Goal: Information Seeking & Learning: Find specific page/section

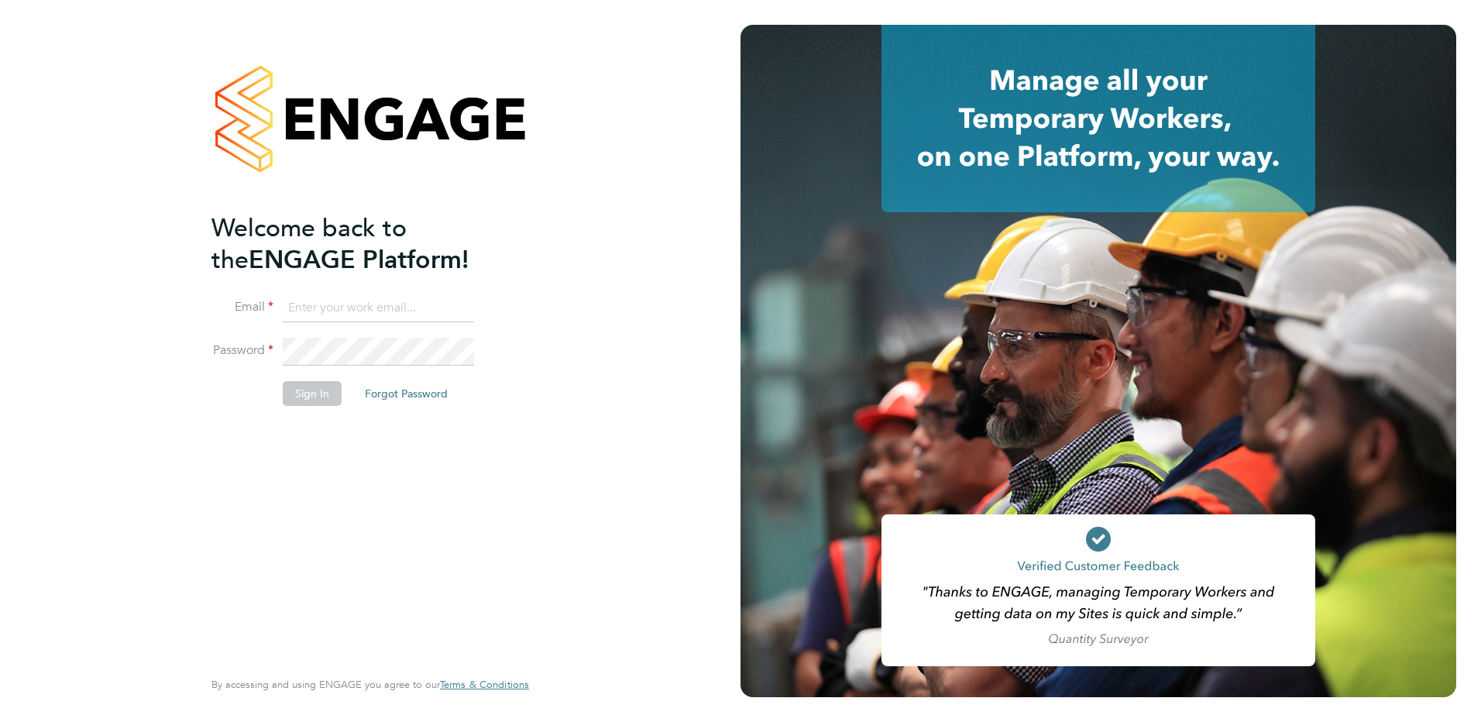
click at [363, 303] on input at bounding box center [378, 308] width 191 height 28
paste input "[EMAIL_ADDRESS][DOMAIN_NAME]"
type input "[EMAIL_ADDRESS][DOMAIN_NAME]"
click at [278, 347] on li "Password" at bounding box center [362, 359] width 302 height 43
click at [292, 390] on button "Sign In" at bounding box center [312, 393] width 59 height 25
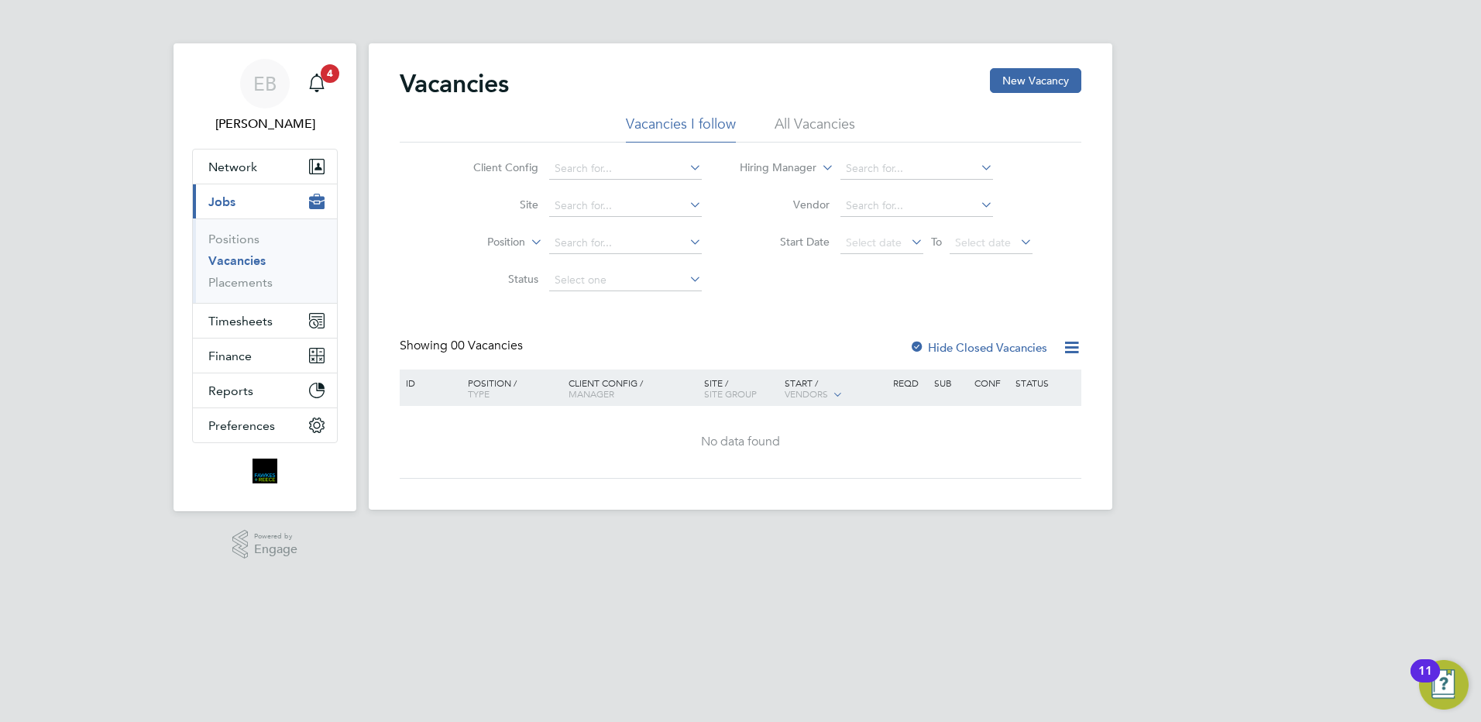
click at [780, 128] on li "All Vacancies" at bounding box center [815, 129] width 81 height 28
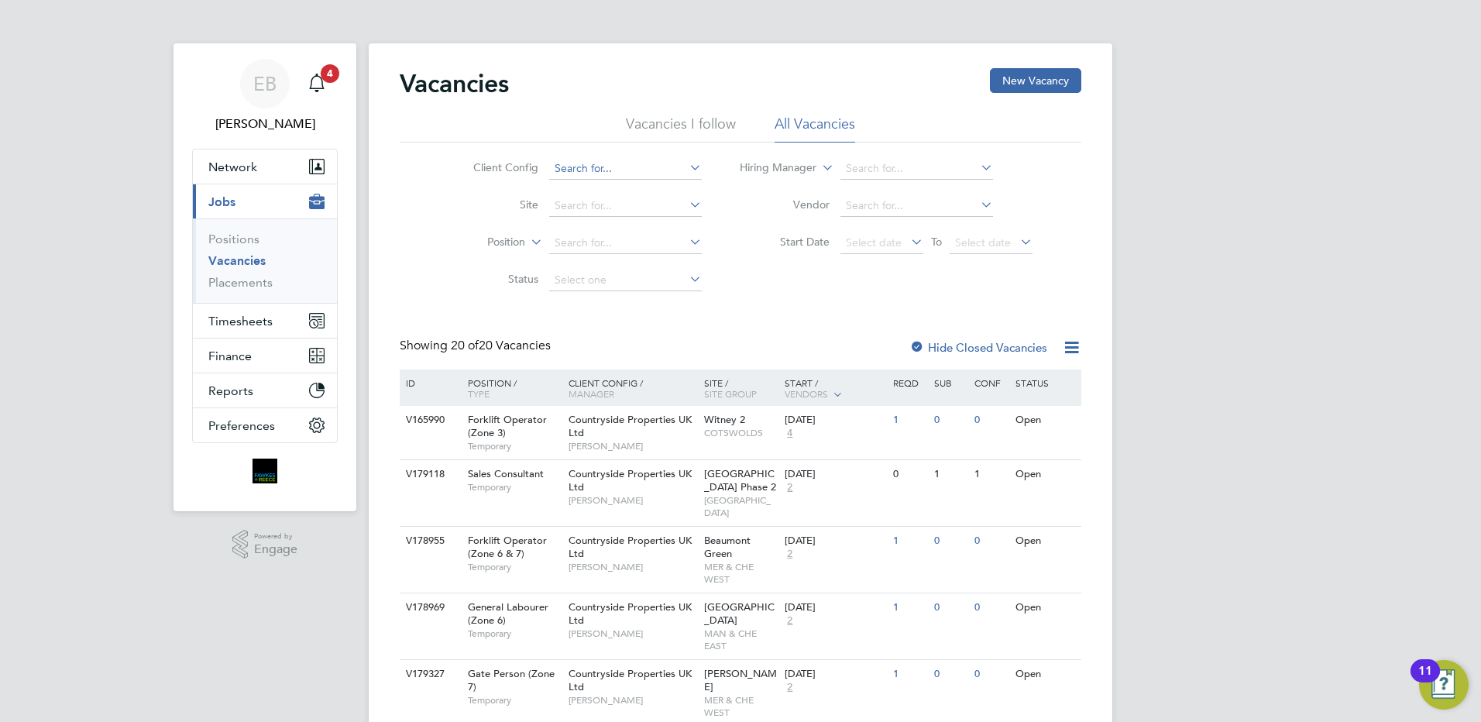
click at [555, 167] on input at bounding box center [625, 169] width 153 height 22
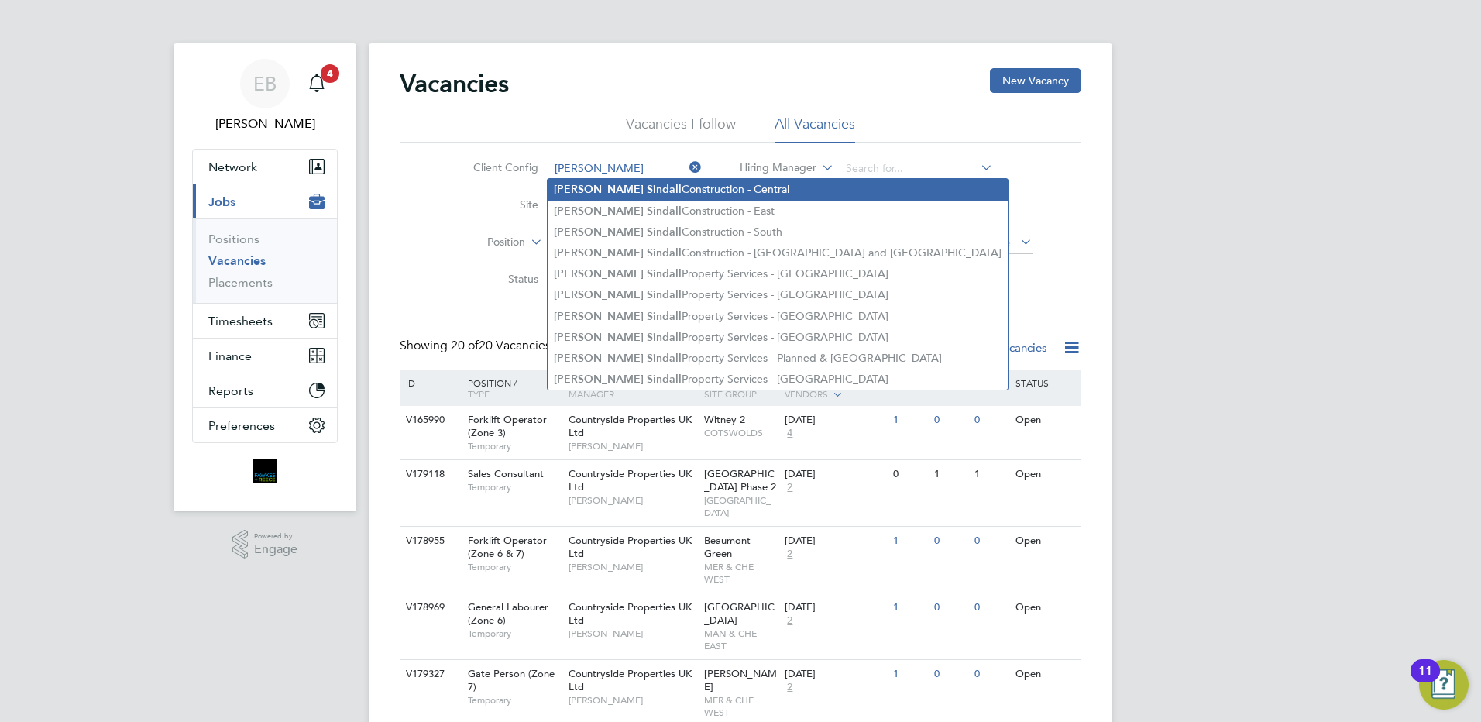
click at [672, 187] on li "[PERSON_NAME] Construction - Central" at bounding box center [778, 189] width 460 height 21
type input "[PERSON_NAME] Construction - Central"
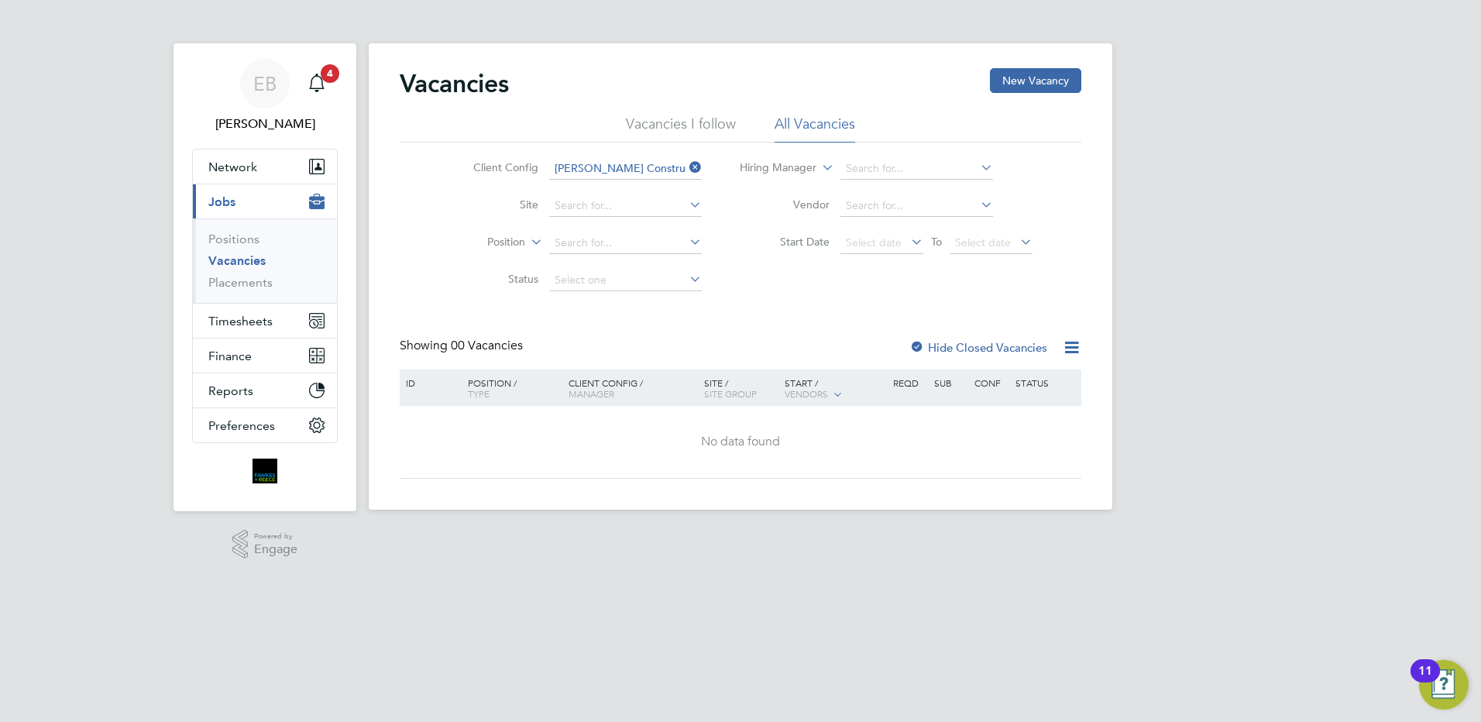
click at [686, 167] on icon at bounding box center [686, 167] width 0 height 22
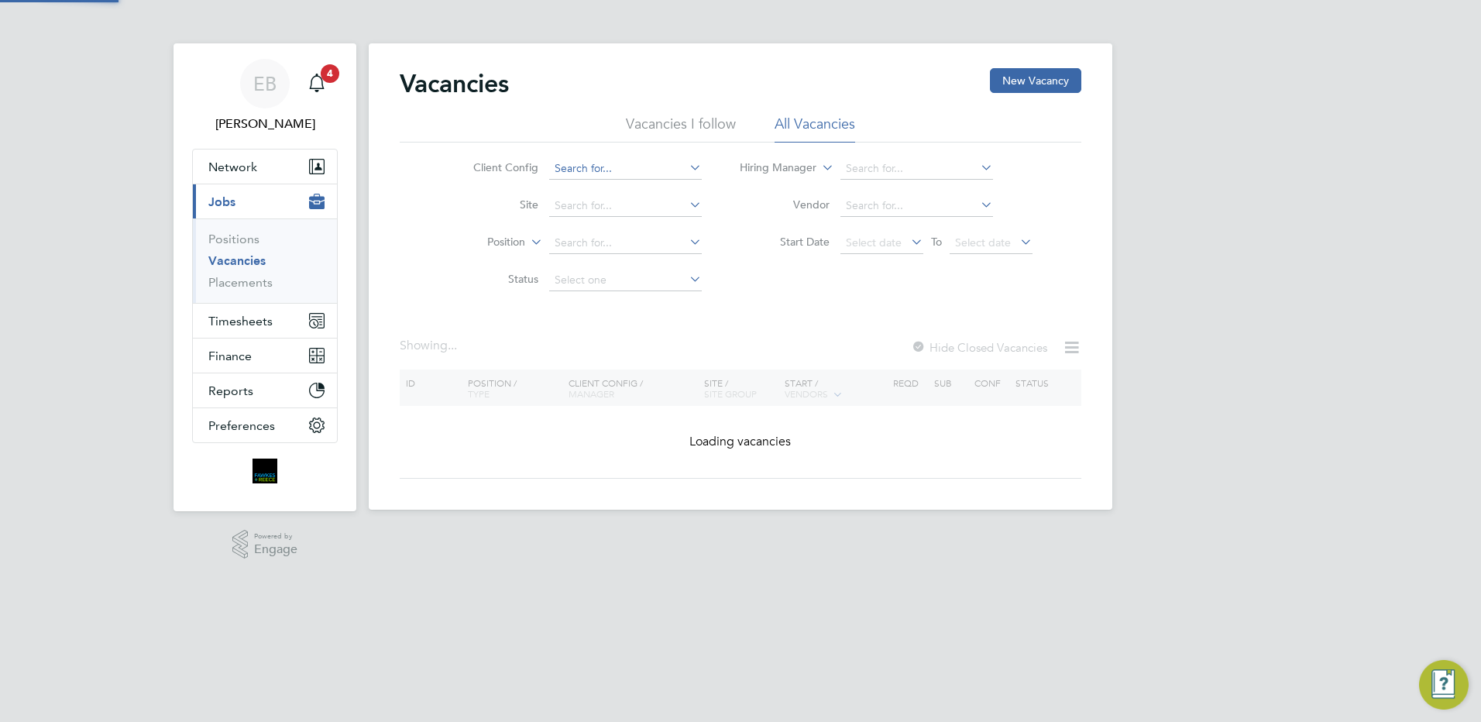
click at [603, 178] on div "Vacancies New Vacancy Vacancies I follow All Vacancies Client Config Site Posit…" at bounding box center [741, 276] width 744 height 466
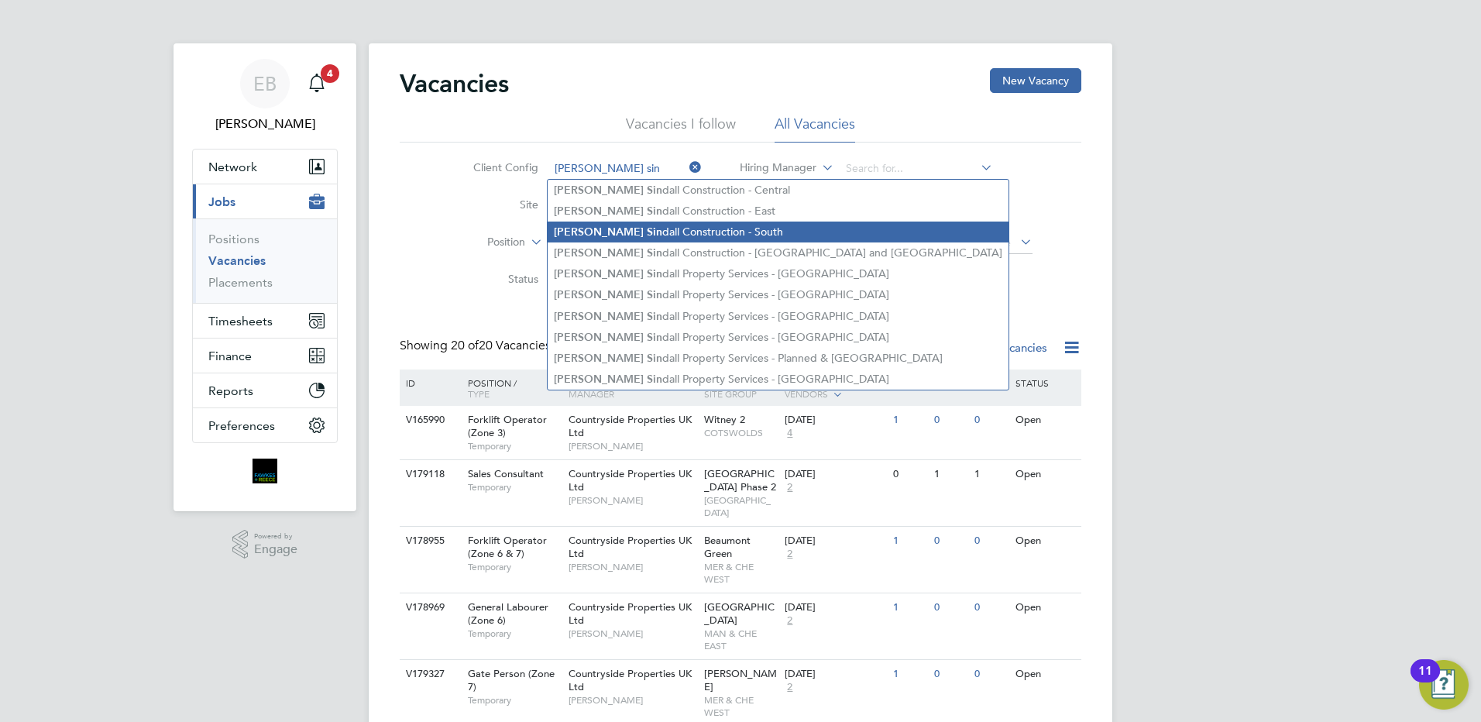
click at [614, 223] on li "[PERSON_NAME] Sin [PERSON_NAME] Construction - South" at bounding box center [778, 232] width 461 height 21
type input "[PERSON_NAME] Construction - South"
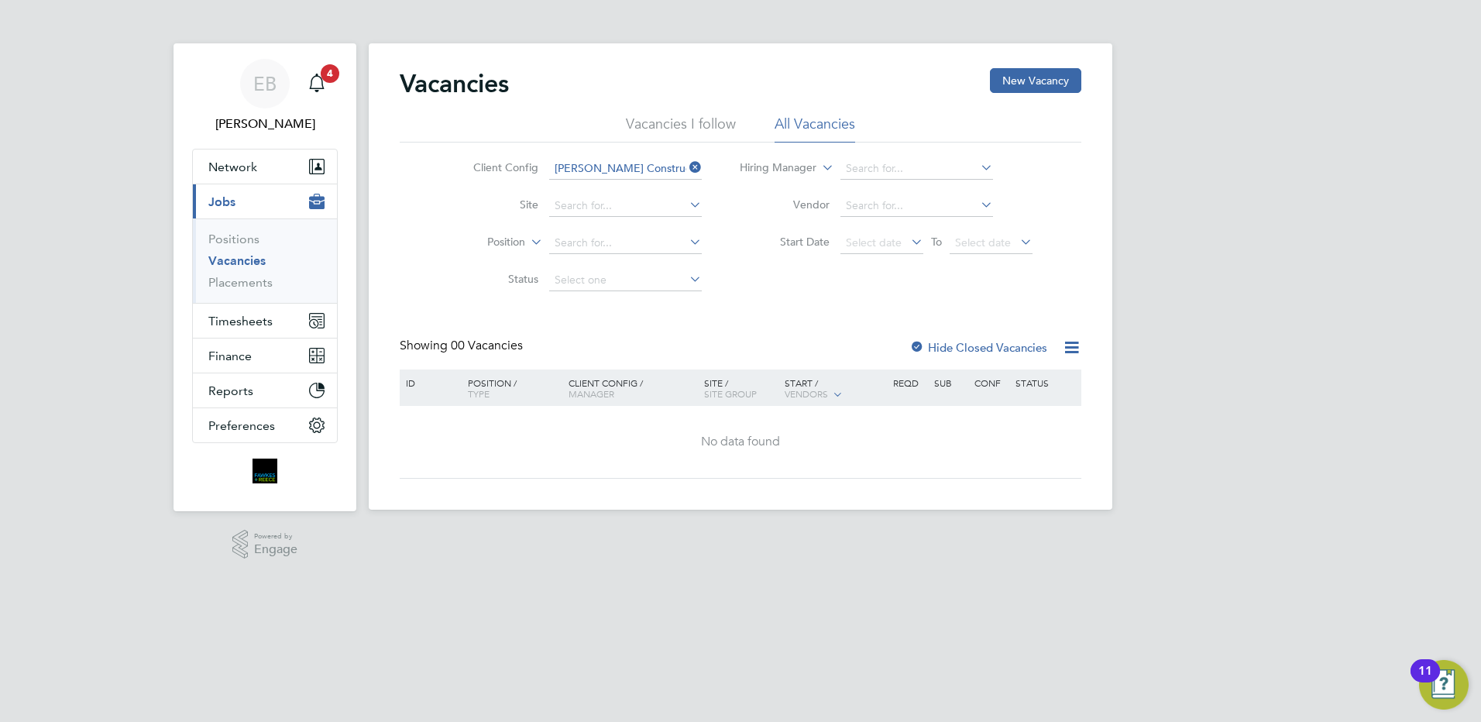
click at [686, 167] on icon at bounding box center [686, 167] width 0 height 22
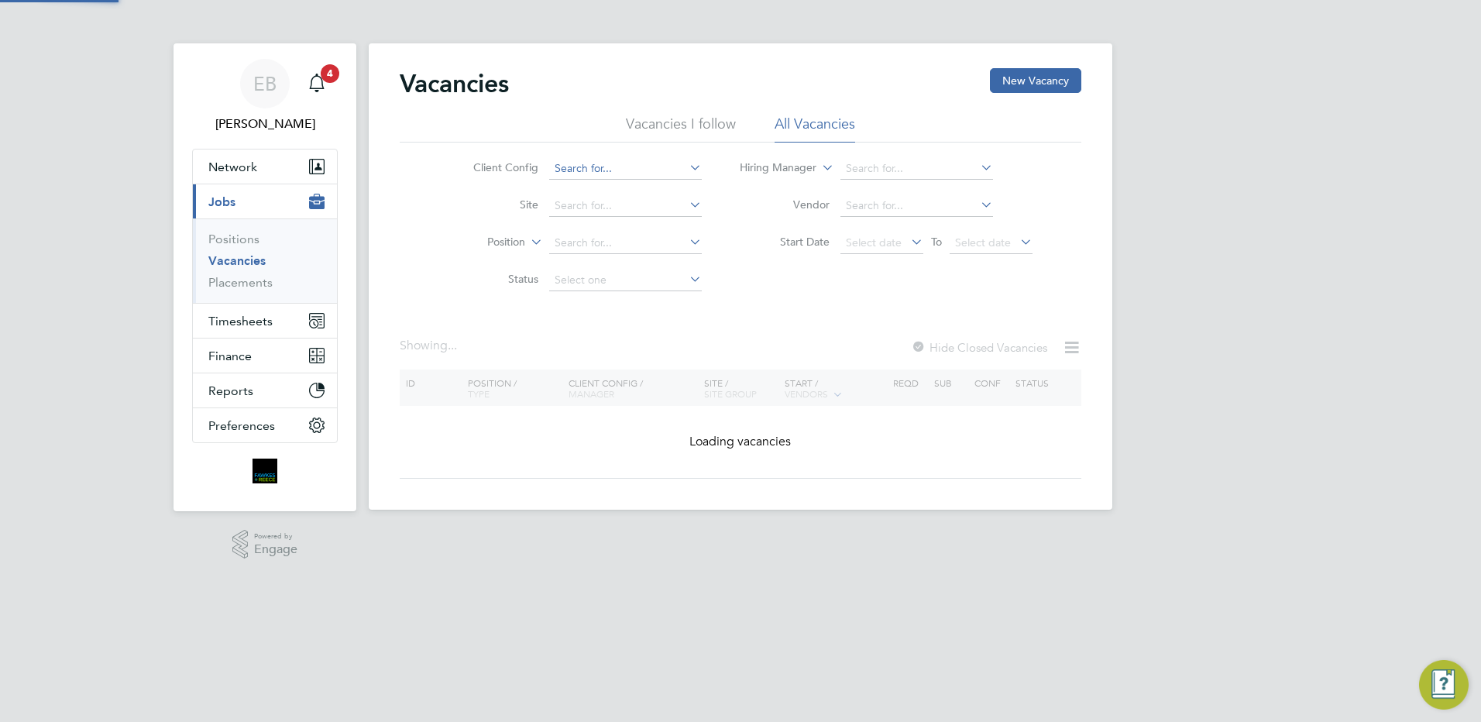
click at [653, 169] on input at bounding box center [625, 169] width 153 height 22
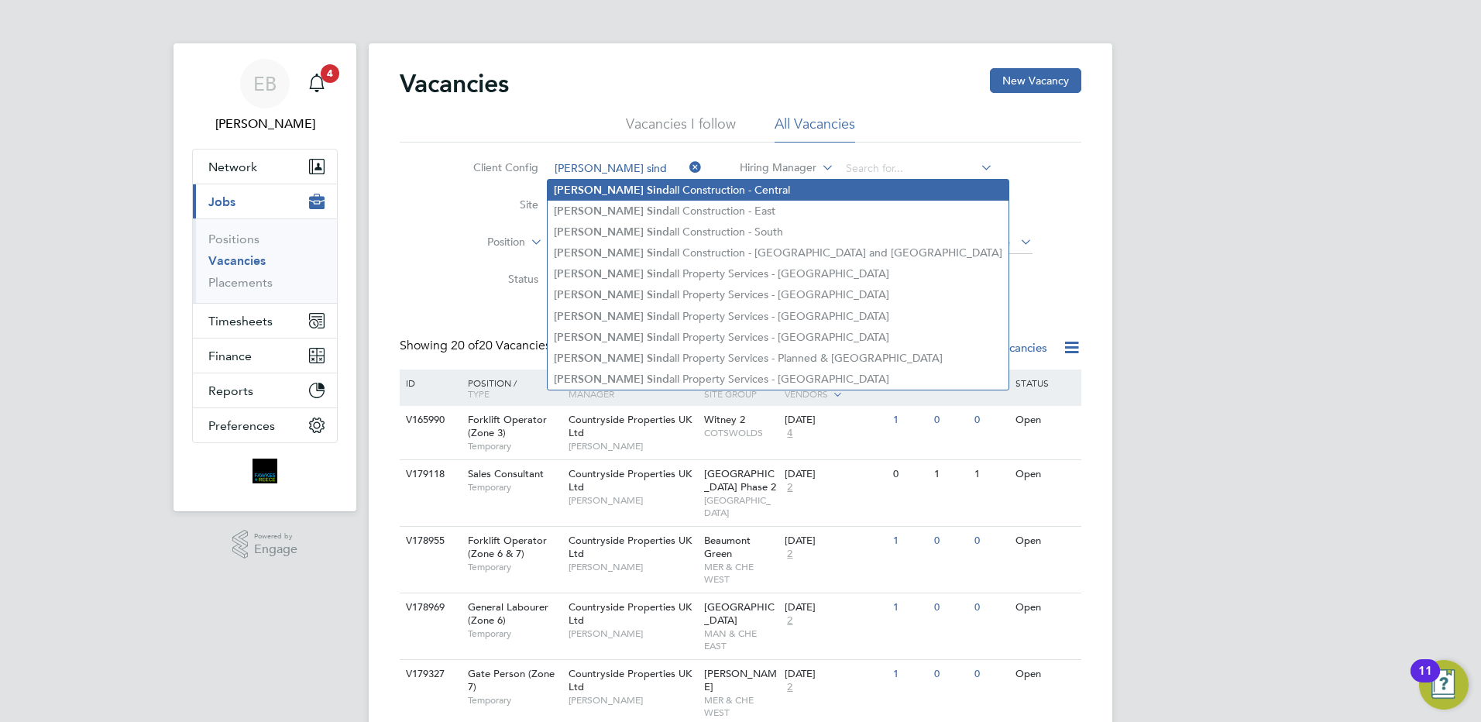
click at [676, 188] on li "[PERSON_NAME] Sind all Construction - Central" at bounding box center [778, 190] width 461 height 21
type input "[PERSON_NAME] Construction - Central"
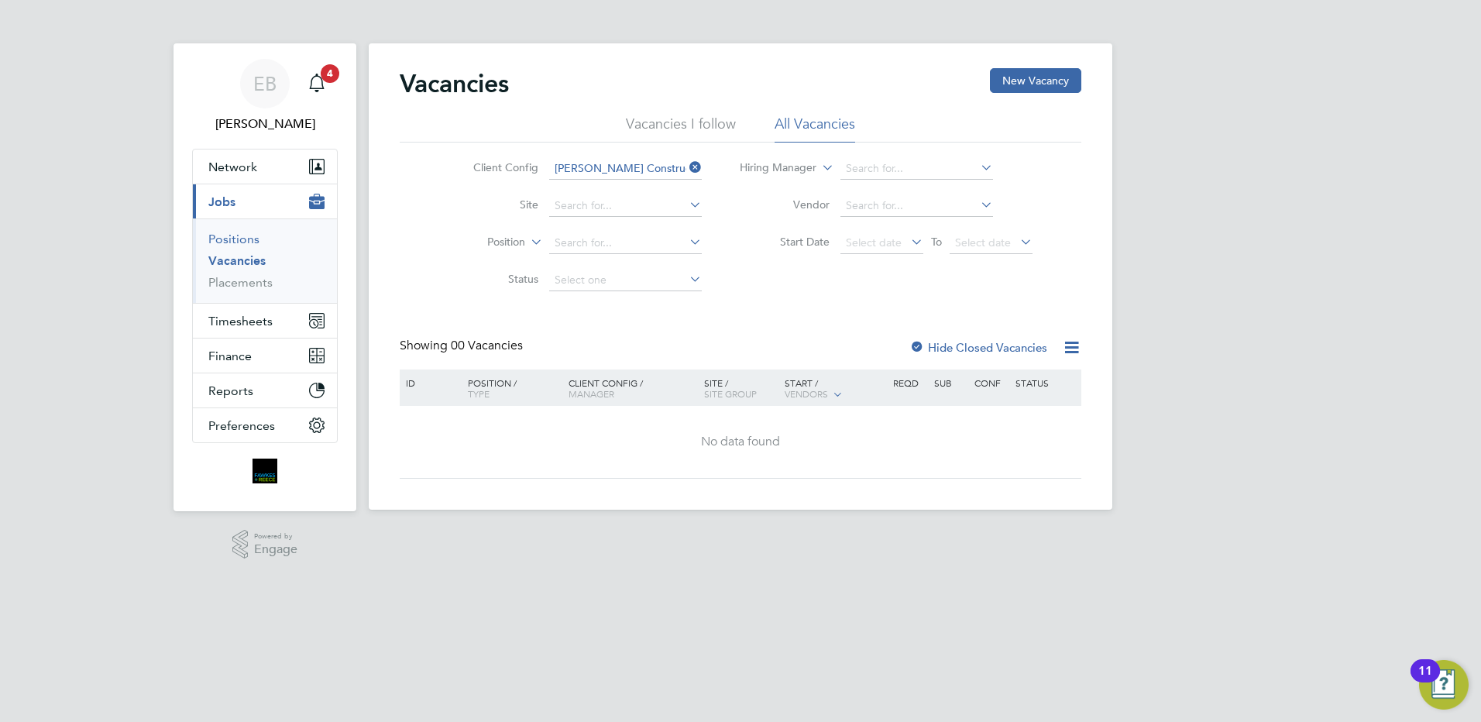
click at [241, 236] on link "Positions" at bounding box center [233, 239] width 51 height 15
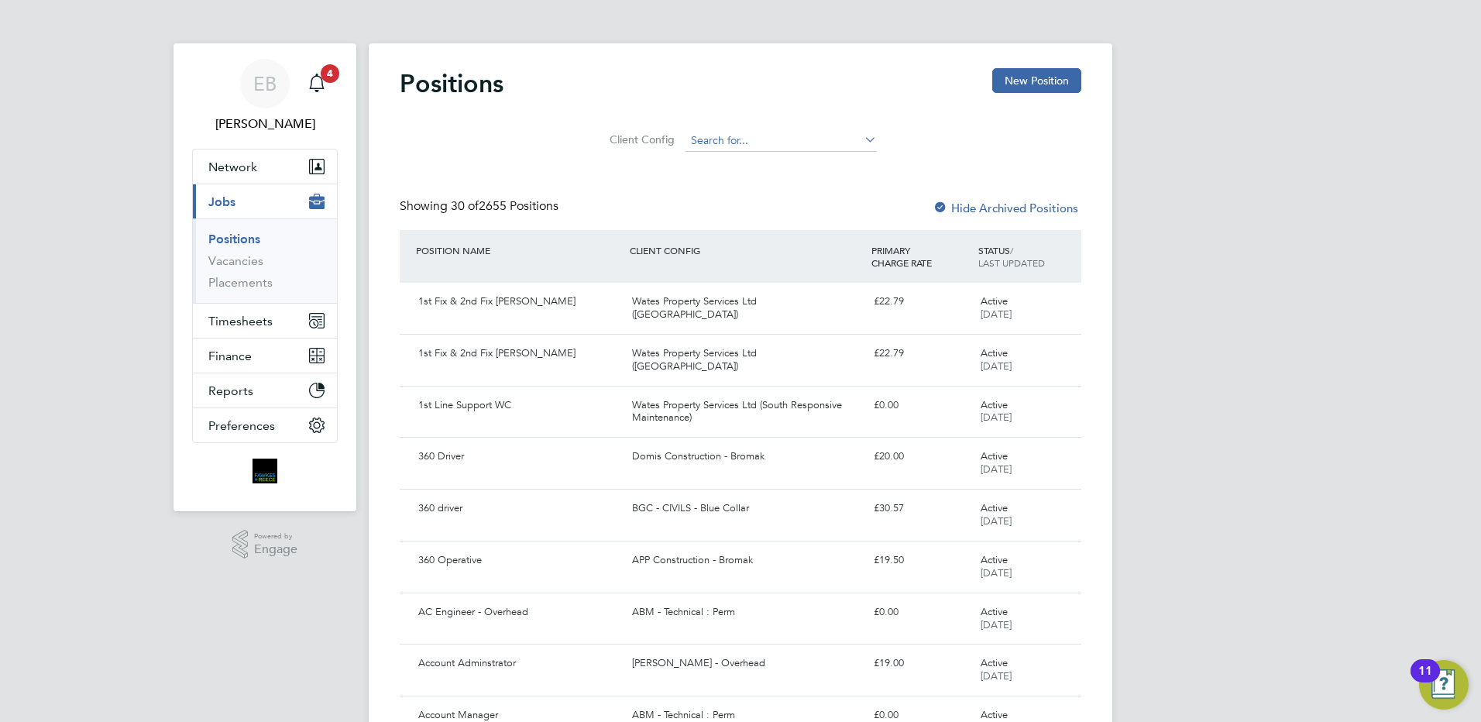
click at [713, 138] on input at bounding box center [781, 141] width 191 height 22
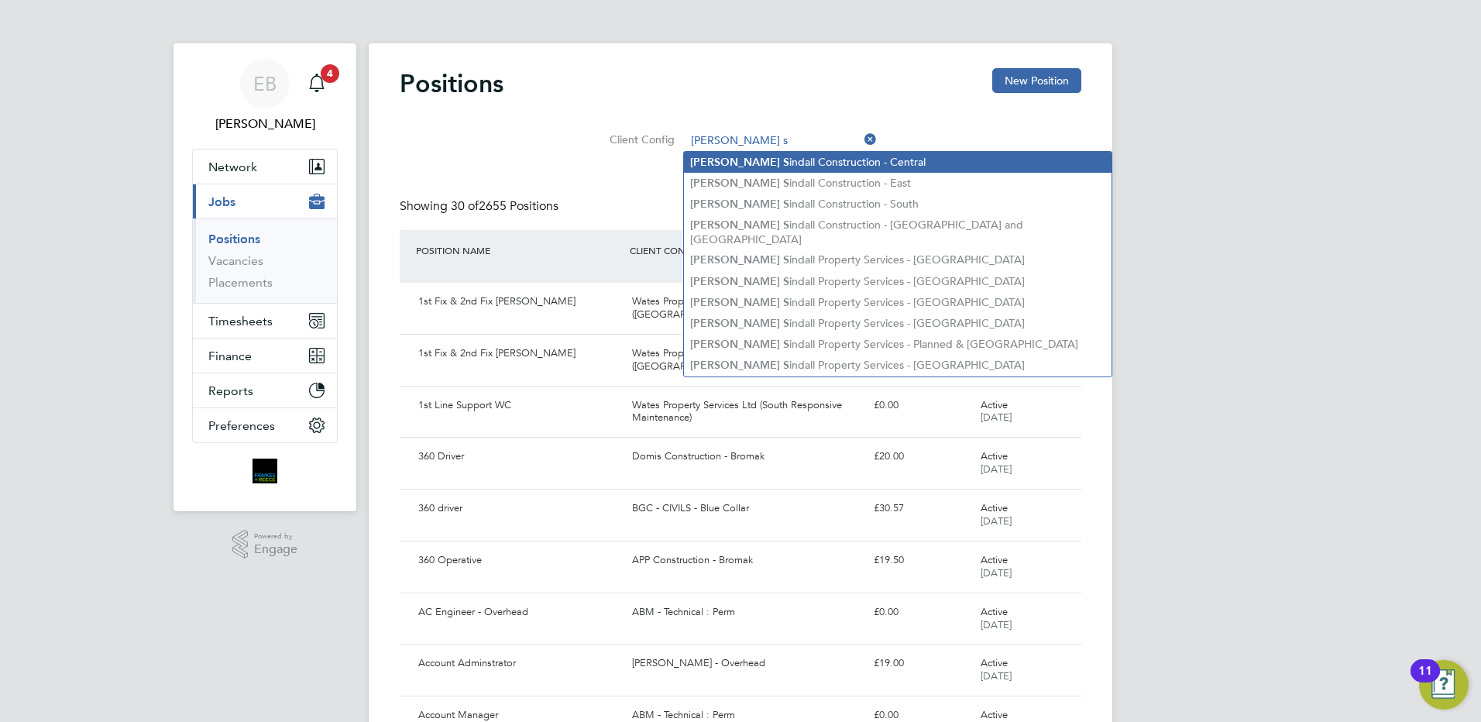
type input "[PERSON_NAME] Construction - Central"
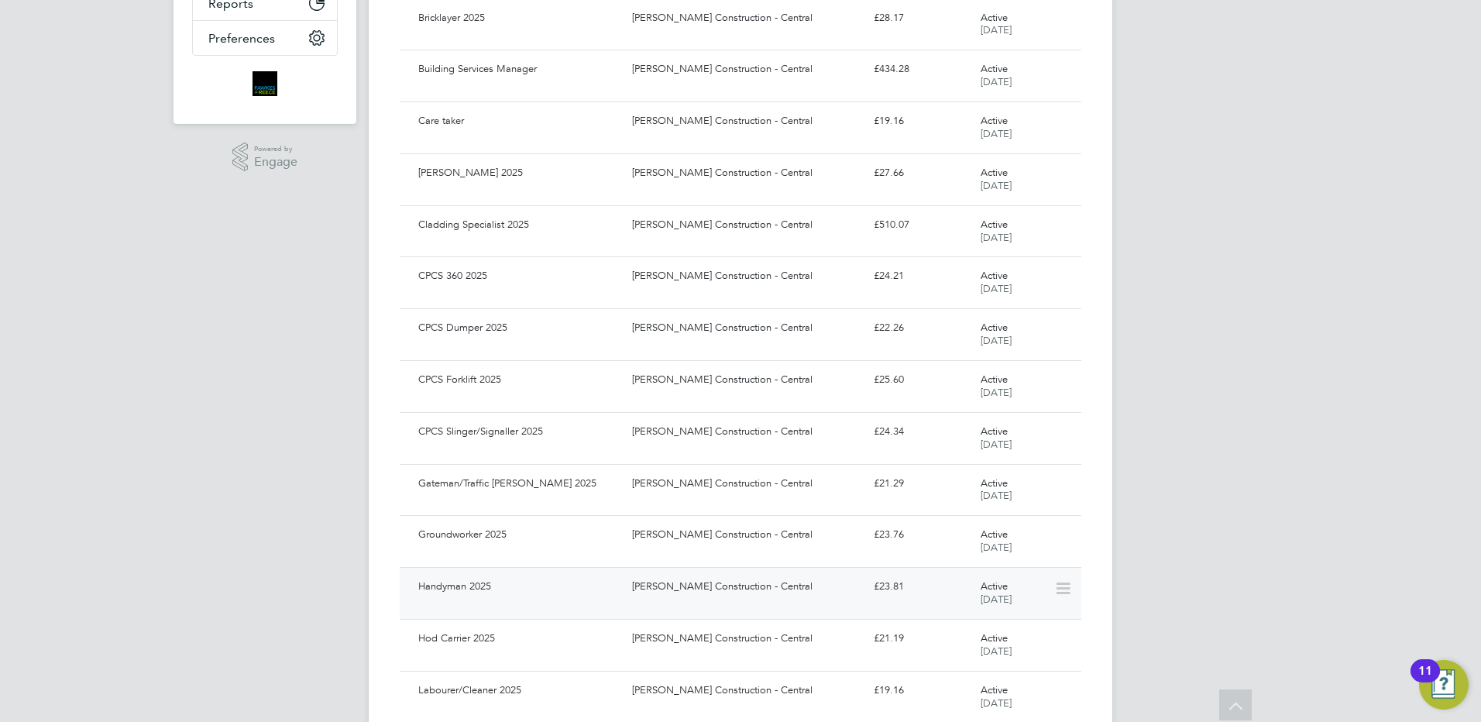
scroll to position [465, 0]
